Goal: Browse casually: Explore the website without a specific task or goal

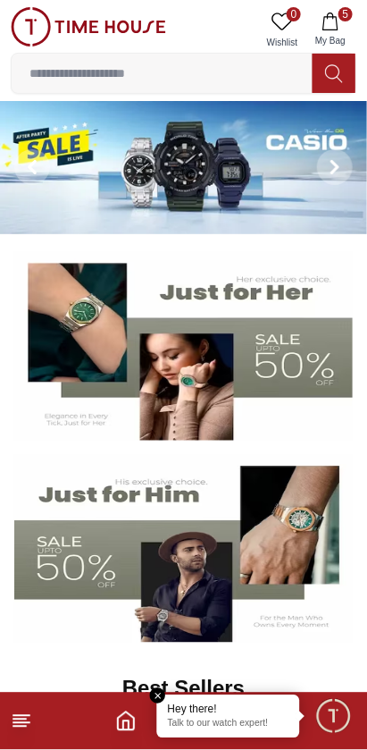
click at [340, 71] on icon at bounding box center [333, 73] width 17 height 18
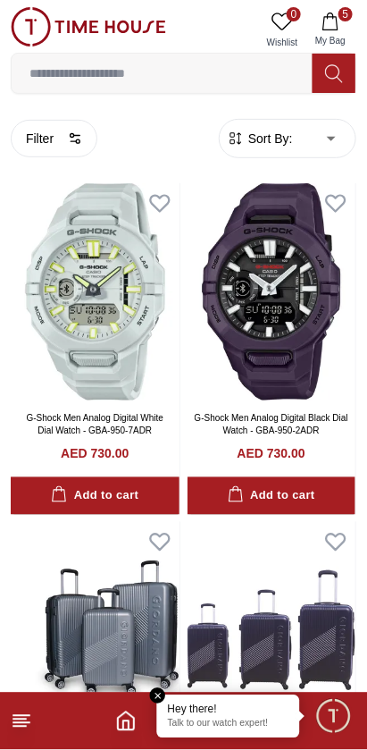
click at [68, 71] on input at bounding box center [162, 73] width 301 height 36
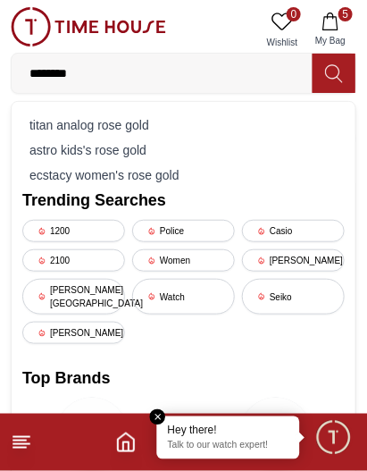
type input "********"
click at [172, 120] on div "titan analog rose gold" at bounding box center [183, 125] width 323 height 25
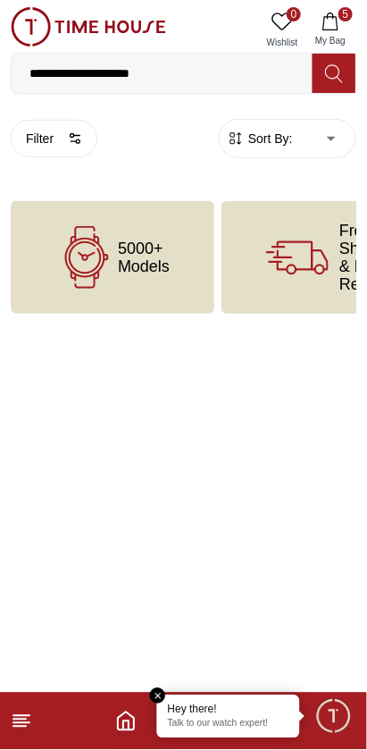
click at [173, 67] on input "**********" at bounding box center [162, 73] width 301 height 36
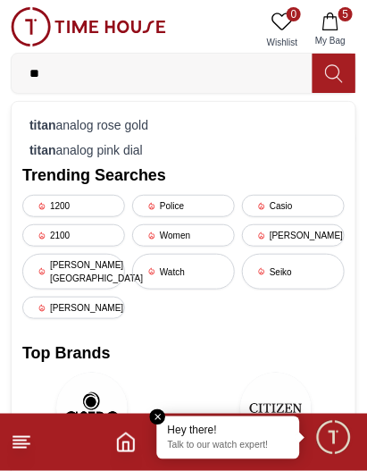
type input "*"
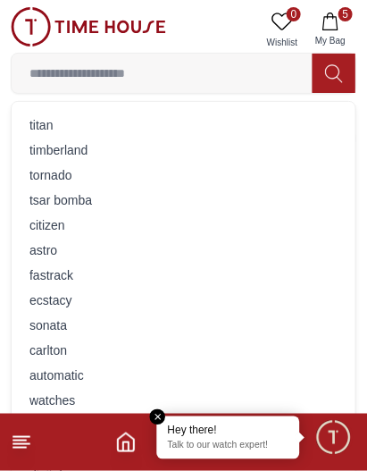
click at [98, 238] on div "a s t r o" at bounding box center [183, 250] width 323 height 25
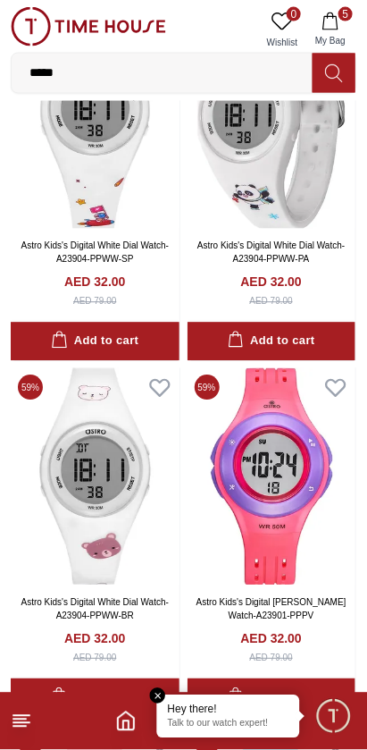
scroll to position [1239, 0]
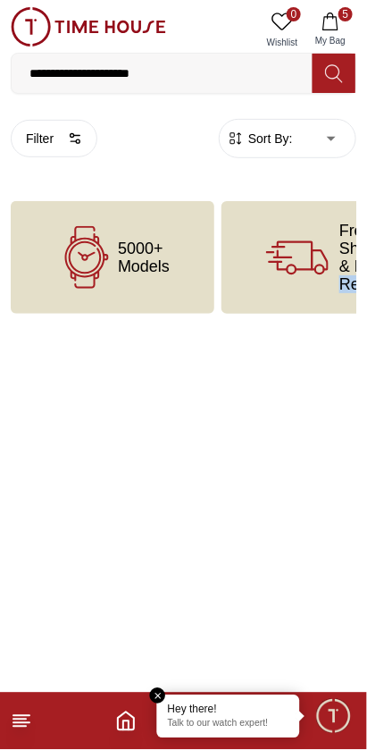
click at [116, 302] on div "5000+ Models" at bounding box center [113, 257] width 204 height 113
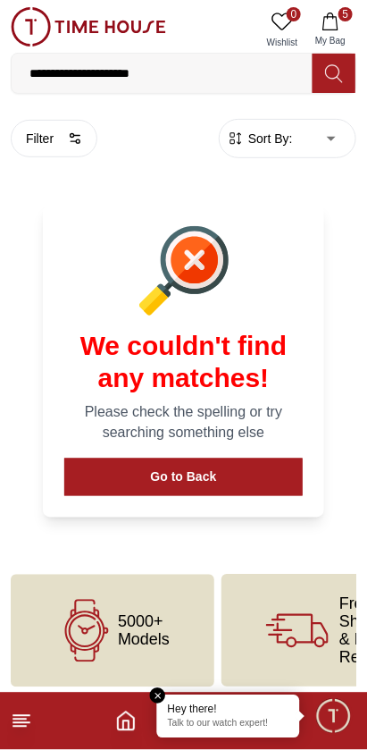
click at [78, 256] on div at bounding box center [183, 270] width 239 height 89
click at [155, 621] on span "5000+ Models" at bounding box center [144, 631] width 52 height 36
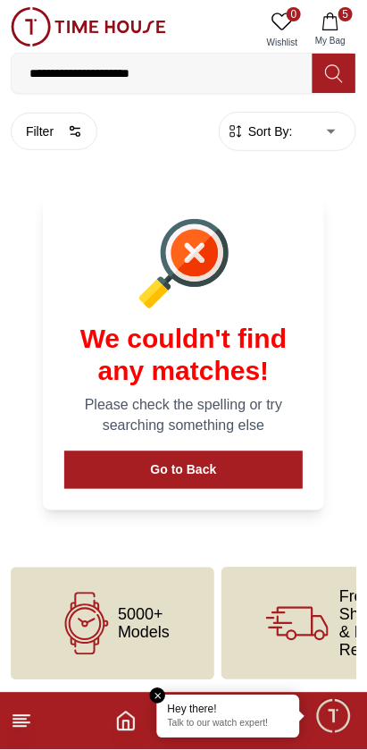
click at [130, 611] on span "5000+ Models" at bounding box center [144, 624] width 52 height 36
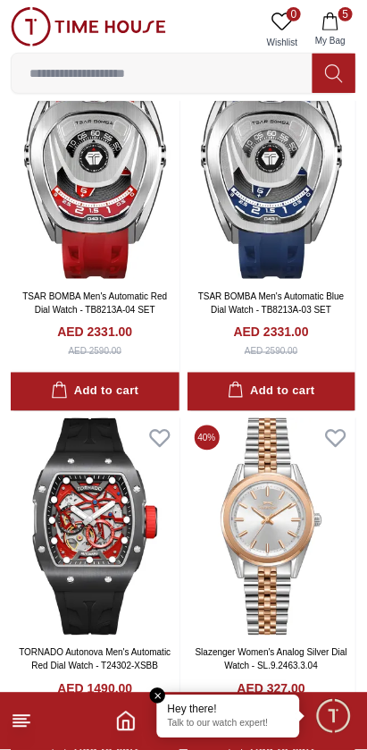
scroll to position [3540, 0]
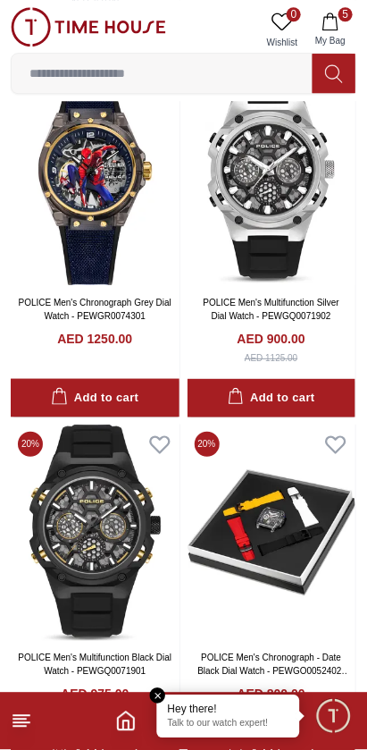
scroll to position [9232, 0]
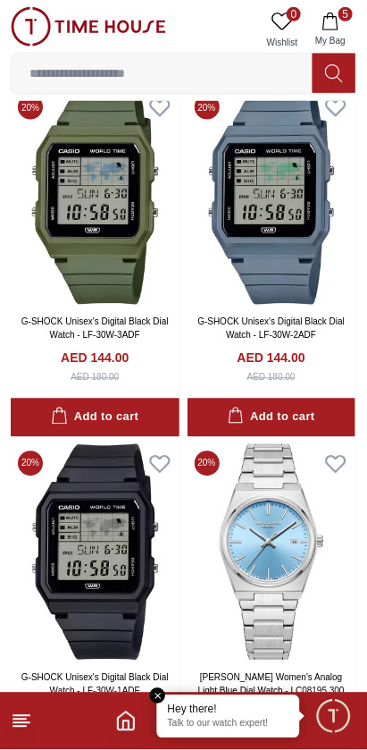
scroll to position [13077, 0]
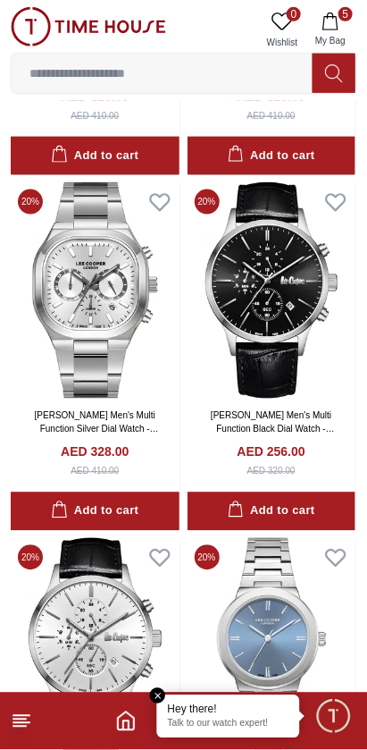
scroll to position [14760, 0]
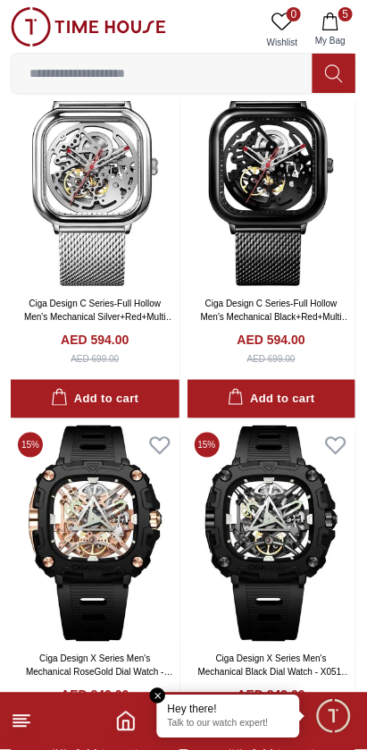
scroll to position [20843, 0]
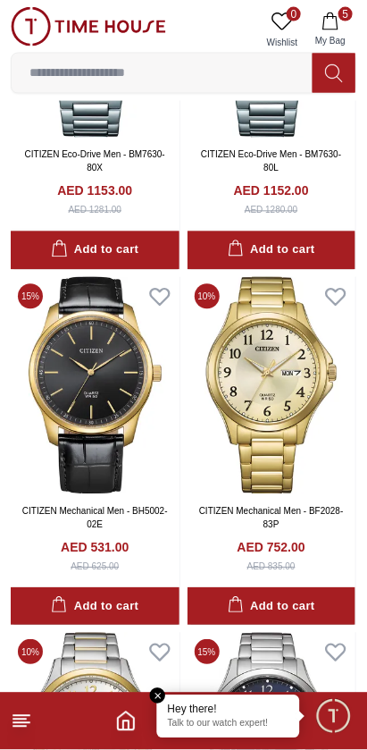
scroll to position [17247, 0]
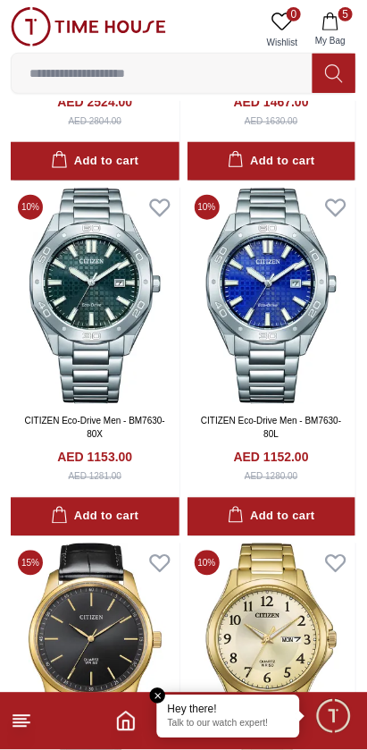
scroll to position [20839, 0]
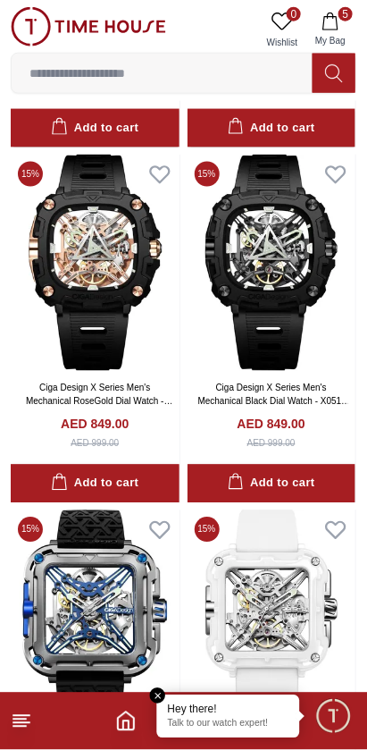
scroll to position [17249, 0]
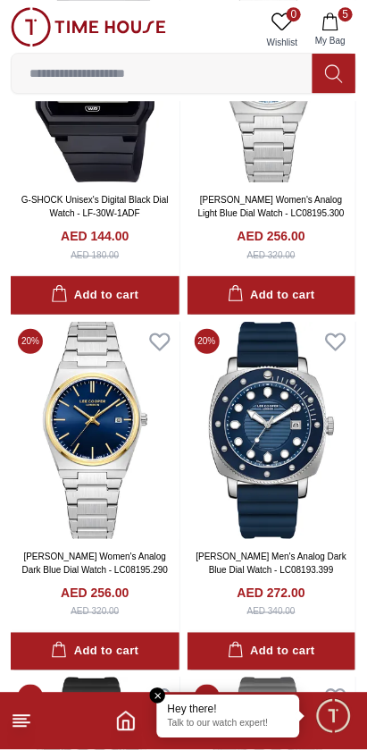
scroll to position [10179, 0]
